Goal: Information Seeking & Learning: Find contact information

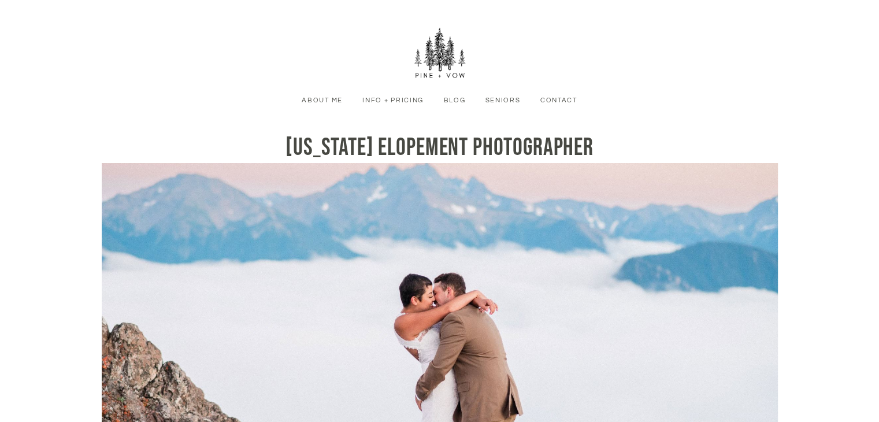
click at [550, 95] on link "Contact" at bounding box center [559, 100] width 51 height 10
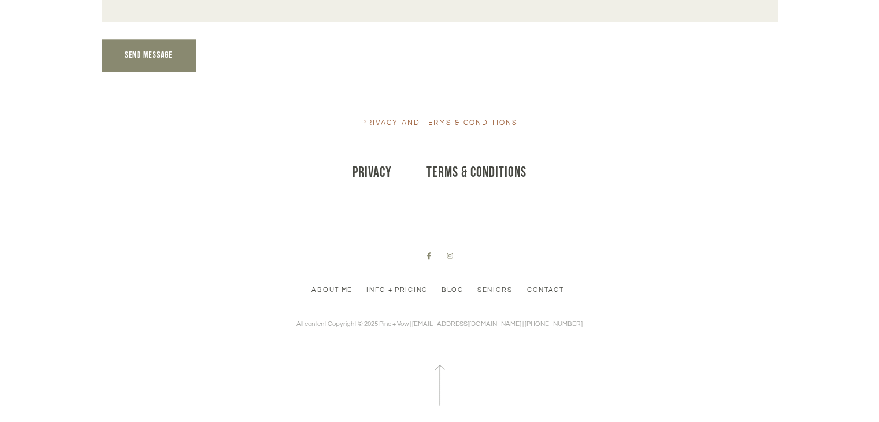
scroll to position [1351, 0]
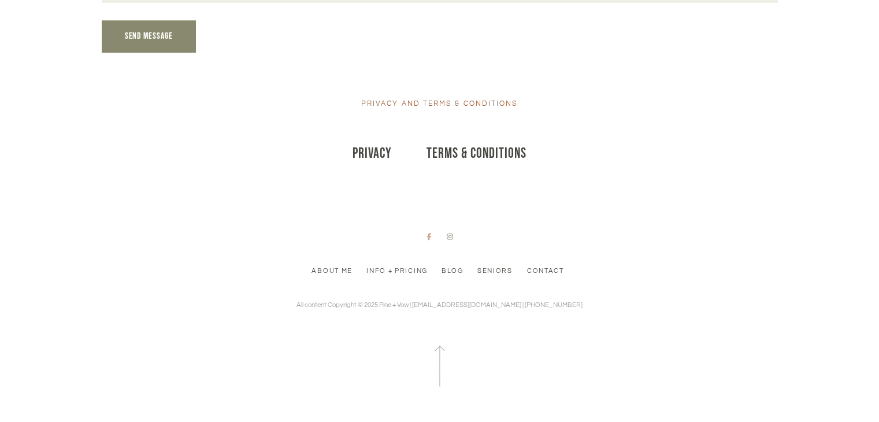
click at [429, 239] on icon at bounding box center [429, 236] width 4 height 7
drag, startPoint x: 442, startPoint y: 305, endPoint x: 512, endPoint y: 305, distance: 70.0
click at [512, 305] on p "All content Copyright © 2025 Pine + Vow | [EMAIL_ADDRESS][DOMAIN_NAME] | [PHONE…" at bounding box center [440, 305] width 286 height 11
copy p "[EMAIL_ADDRESS][DOMAIN_NAME]"
drag, startPoint x: 516, startPoint y: 302, endPoint x: 585, endPoint y: 304, distance: 68.8
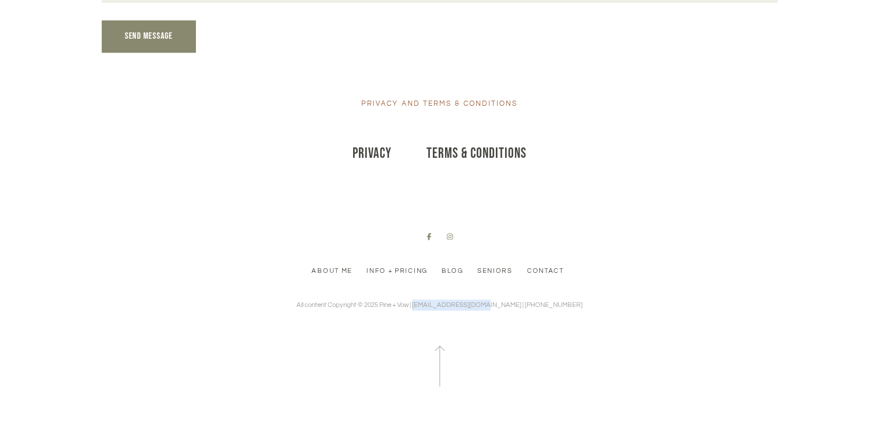
click at [585, 304] on div "About Me Info + Pricing Blog Seniors Contact All content Copyright © 2025 Pine …" at bounding box center [440, 310] width 676 height 154
click at [511, 320] on div "About Me Info + Pricing Blog Seniors Contact All content Copyright © 2025 Pine …" at bounding box center [440, 310] width 676 height 154
drag, startPoint x: 517, startPoint y: 304, endPoint x: 560, endPoint y: 305, distance: 42.2
click at [560, 305] on div "About Me Info + Pricing Blog Seniors Contact All content Copyright © 2025 Pine …" at bounding box center [440, 310] width 676 height 154
copy p "[PHONE_NUMBER]"
